Goal: Register for event/course

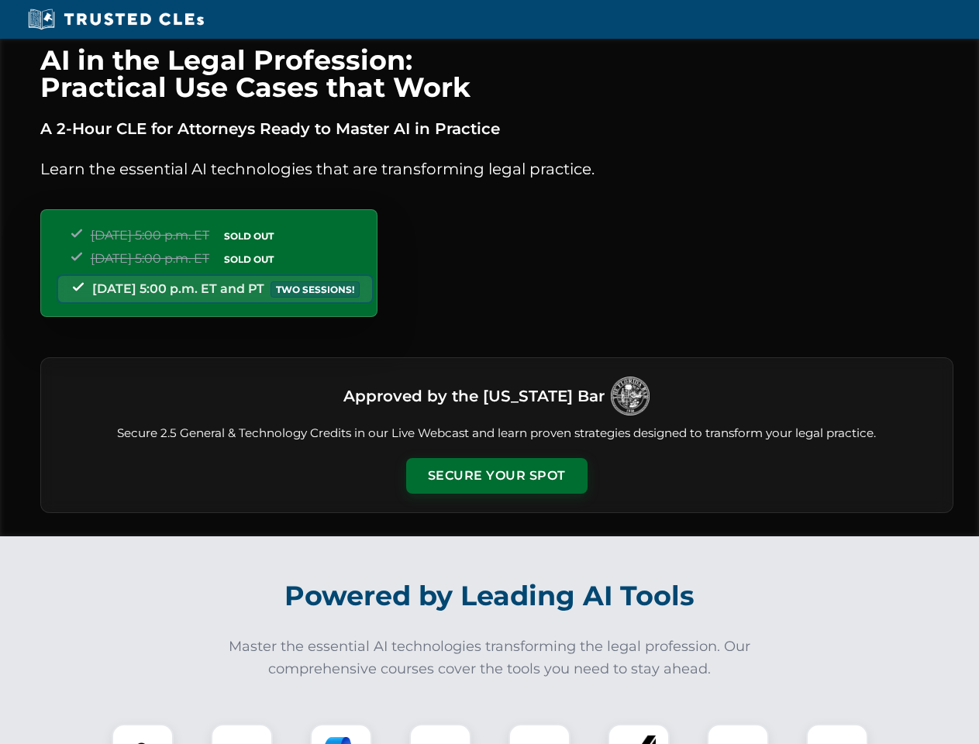
click at [496, 476] on button "Secure Your Spot" at bounding box center [496, 476] width 181 height 36
click at [143, 734] on img at bounding box center [142, 755] width 45 height 45
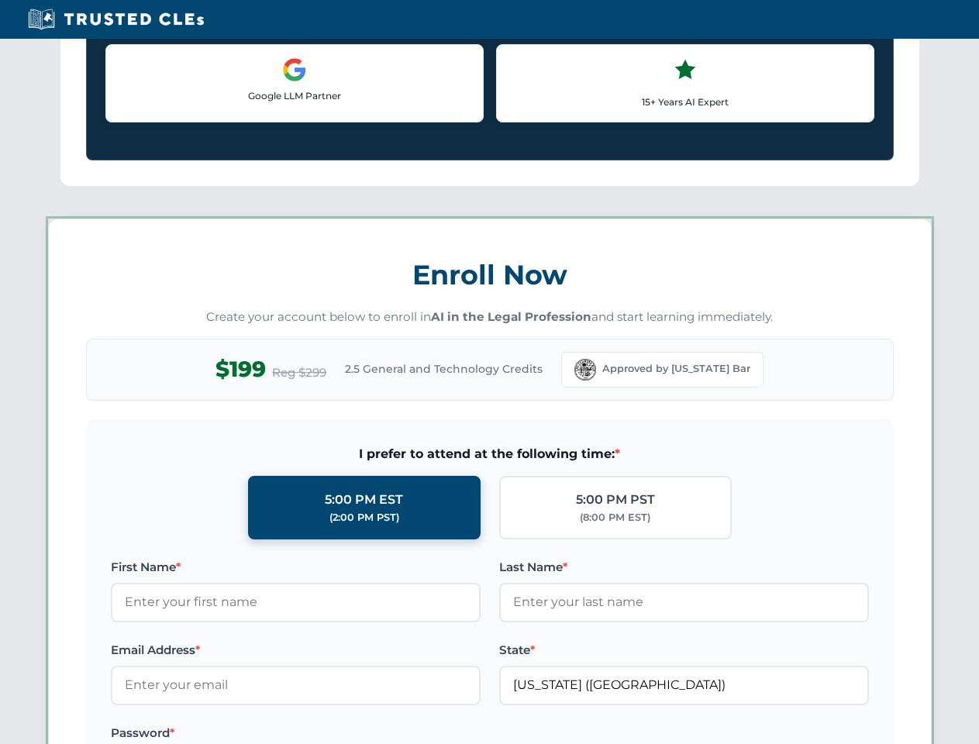
click at [341, 734] on label "Password *" at bounding box center [296, 733] width 370 height 19
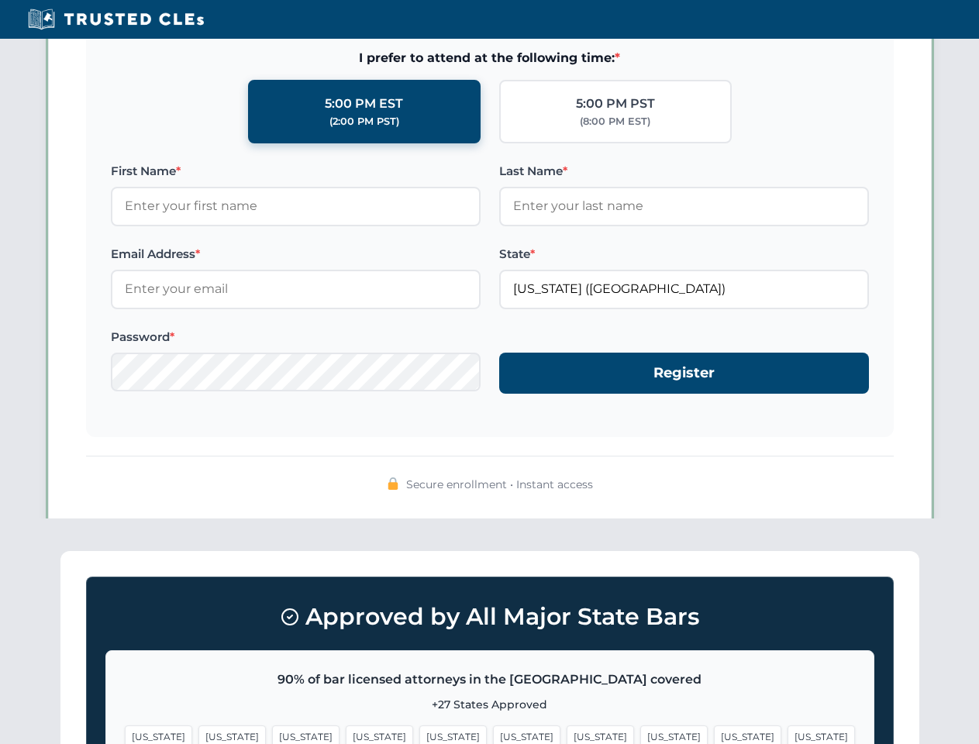
click at [714, 734] on span "[US_STATE]" at bounding box center [747, 737] width 67 height 22
